Goal: Information Seeking & Learning: Learn about a topic

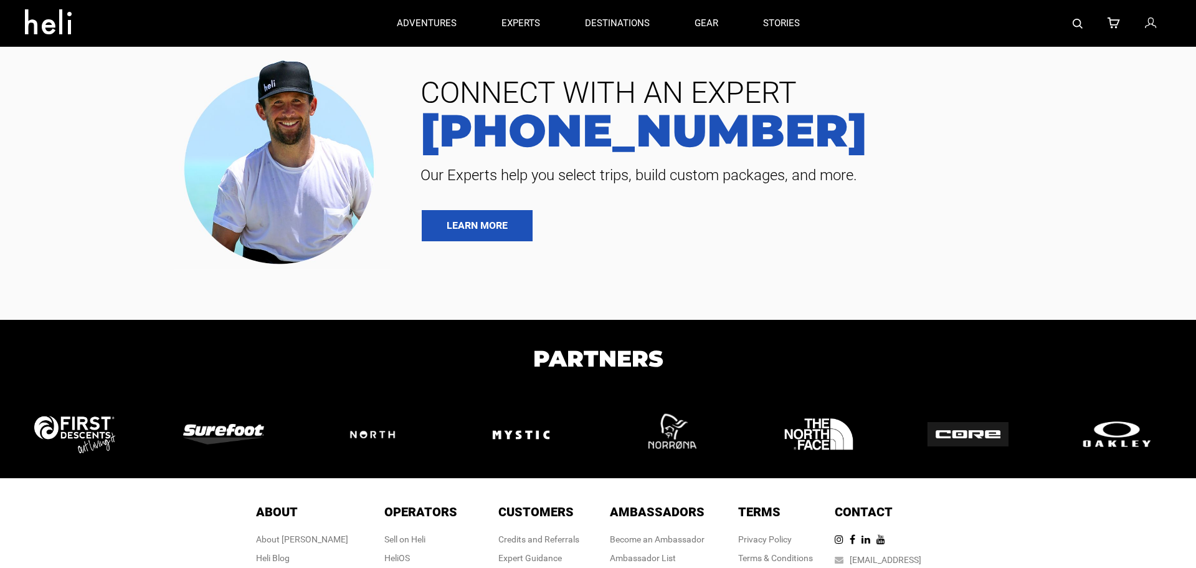
type input "Heli Skiing"
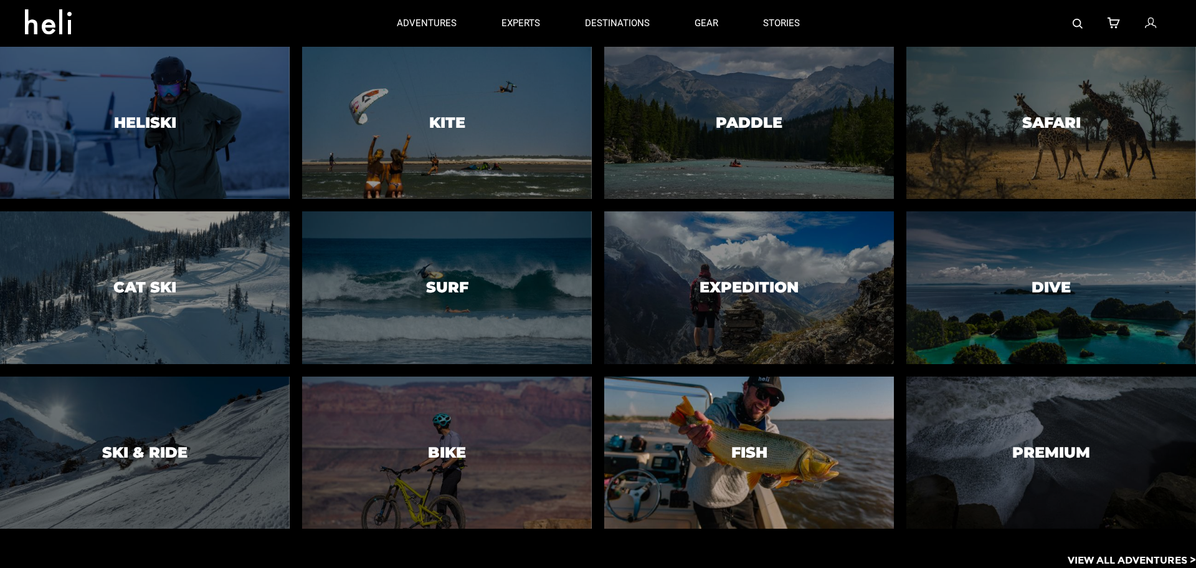
click at [794, 426] on div at bounding box center [748, 451] width 295 height 155
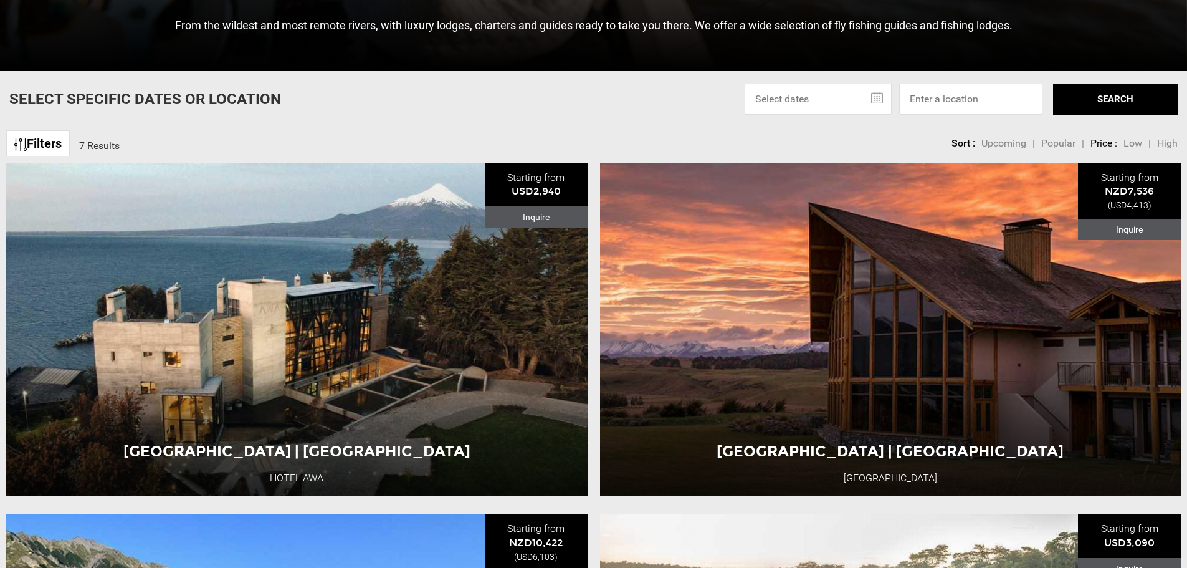
scroll to position [436, 0]
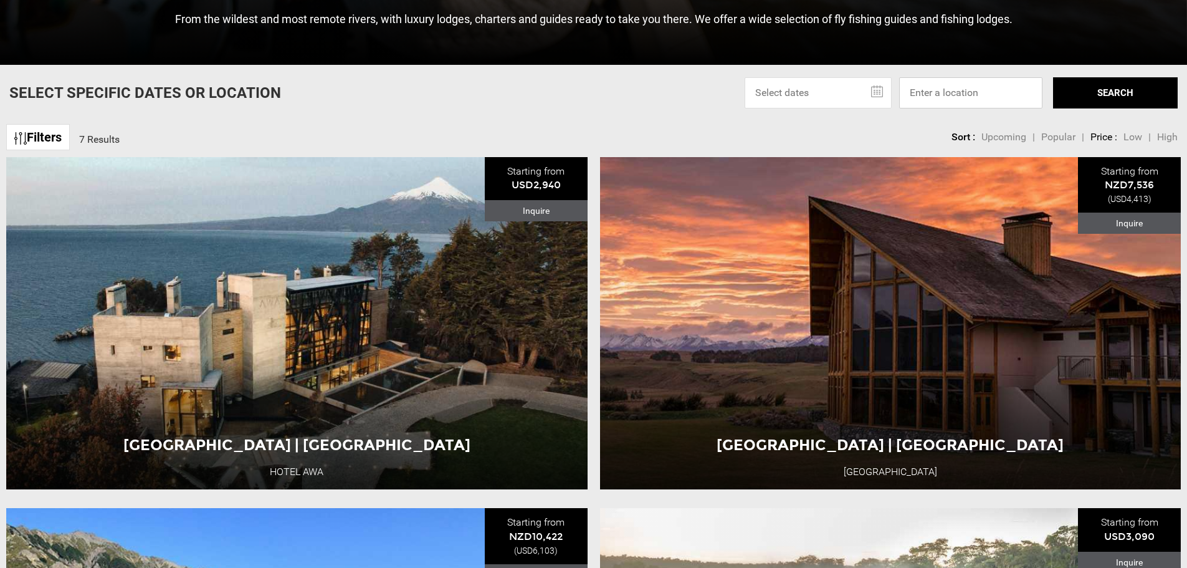
click at [946, 98] on input at bounding box center [970, 92] width 143 height 31
click at [956, 85] on input at bounding box center [970, 92] width 143 height 31
click at [1025, 100] on input at bounding box center [970, 92] width 143 height 31
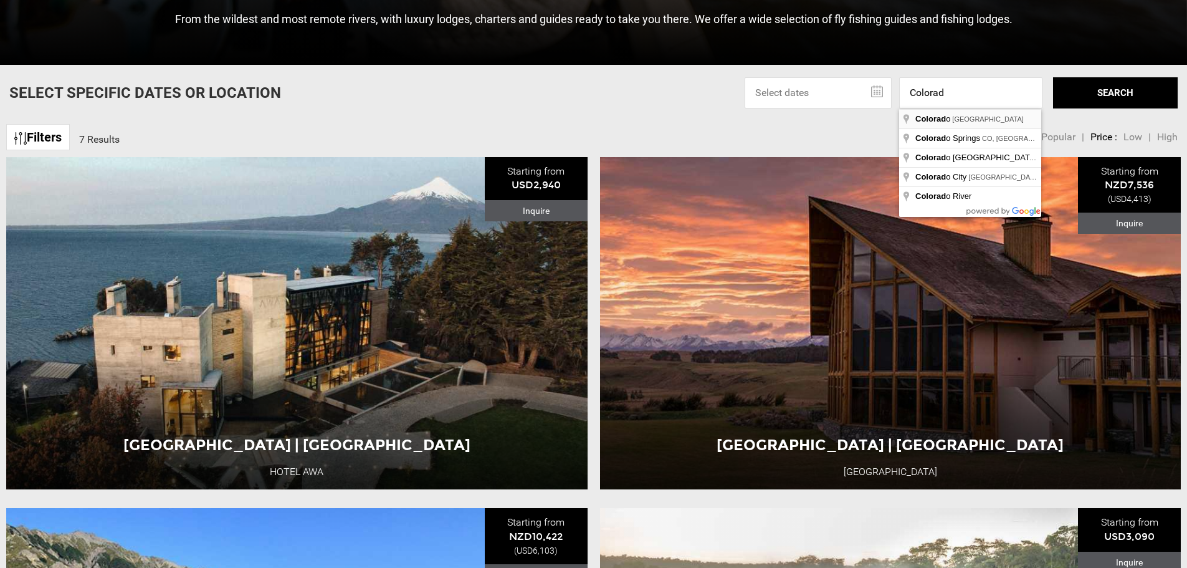
type input "Colorado, USA"
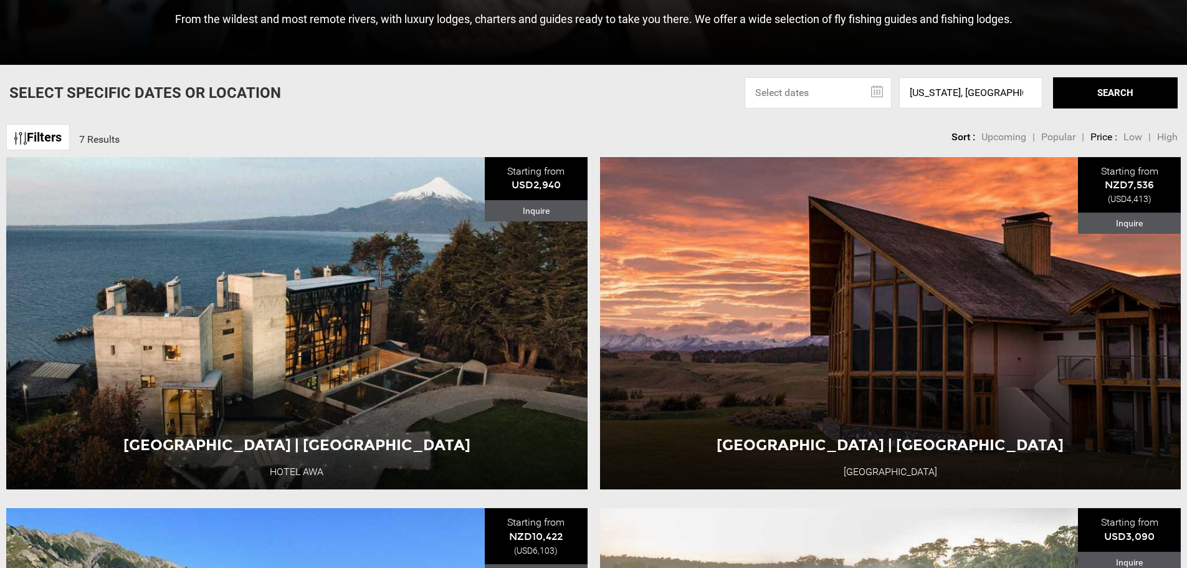
click at [842, 85] on input "text" at bounding box center [818, 92] width 147 height 31
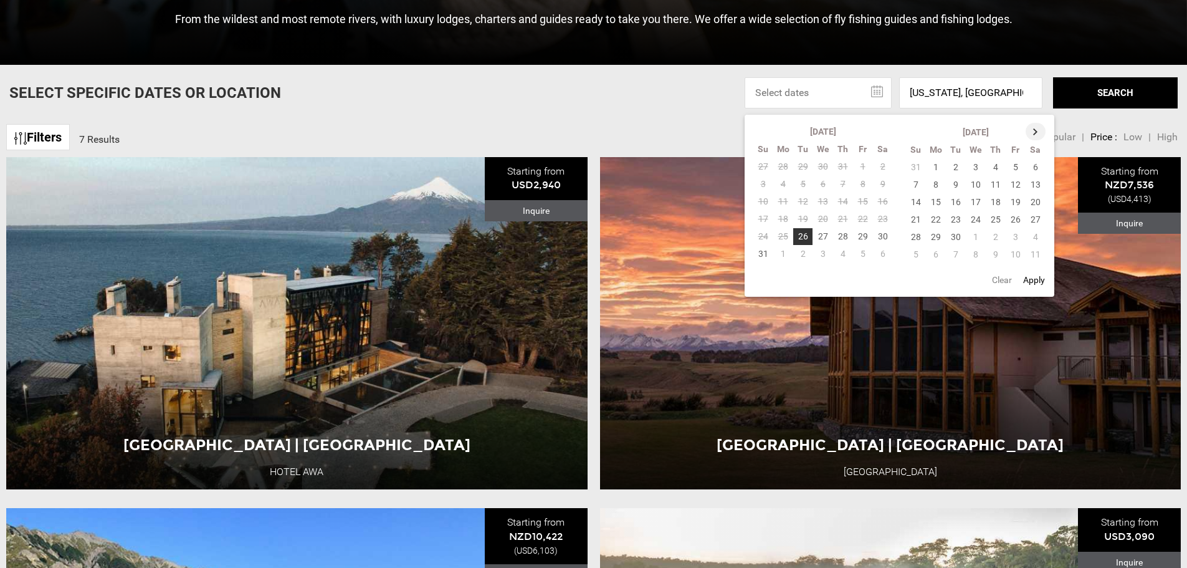
click at [1031, 128] on th at bounding box center [1036, 131] width 20 height 17
click at [1029, 183] on td "11" at bounding box center [1036, 184] width 21 height 17
click at [1088, 93] on button "SEARCH" at bounding box center [1115, 92] width 125 height 31
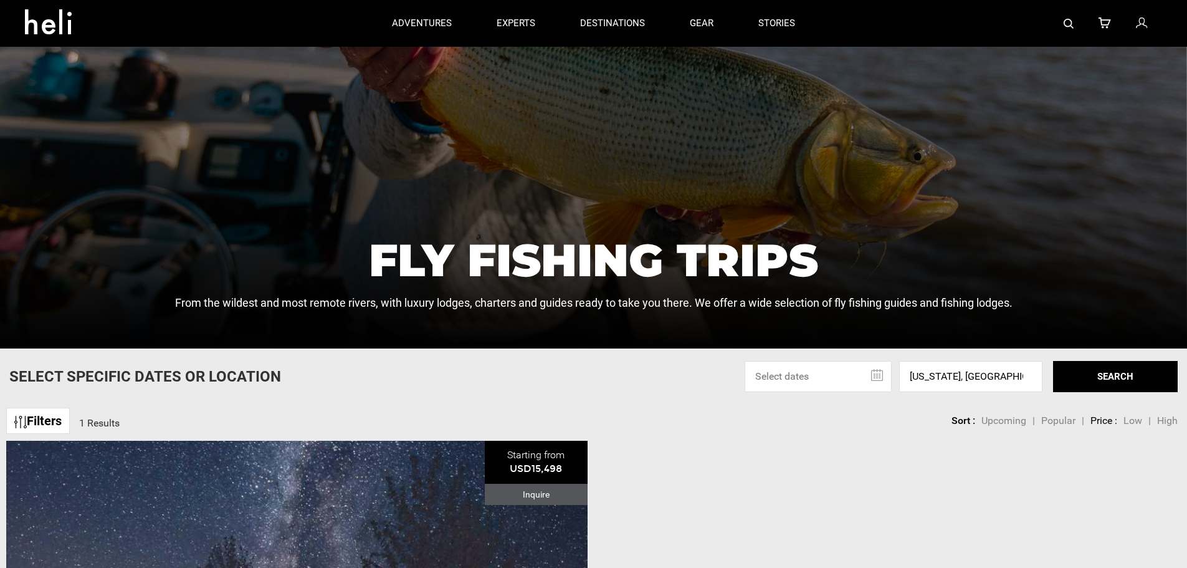
scroll to position [135, 0]
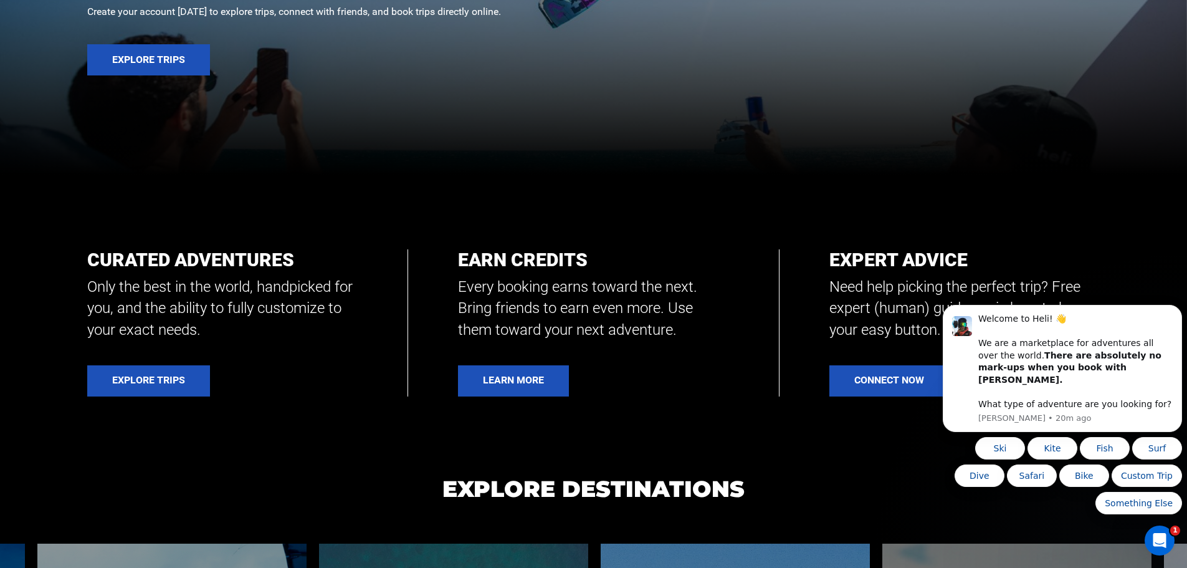
scroll to position [436, 0]
